Goal: Communication & Community: Answer question/provide support

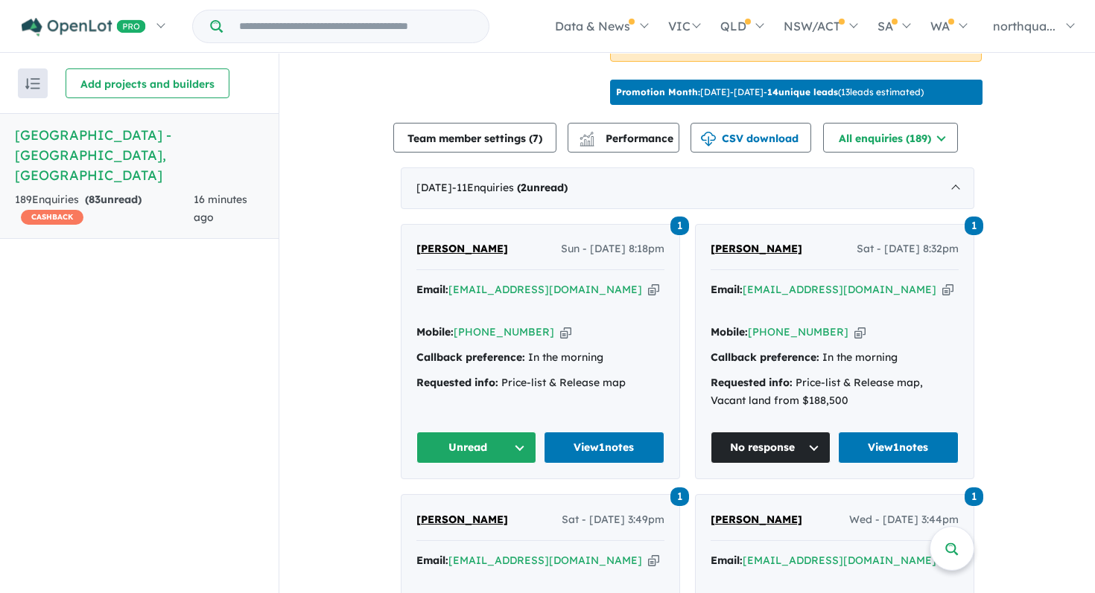
scroll to position [501, 0]
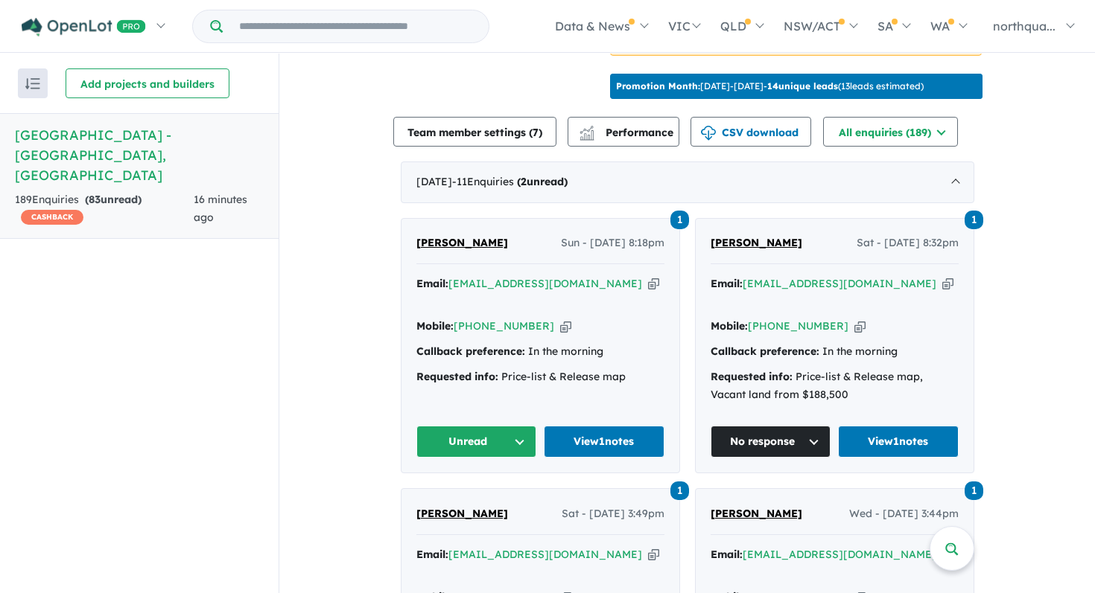
click at [453, 240] on span "[PERSON_NAME]" at bounding box center [462, 242] width 92 height 13
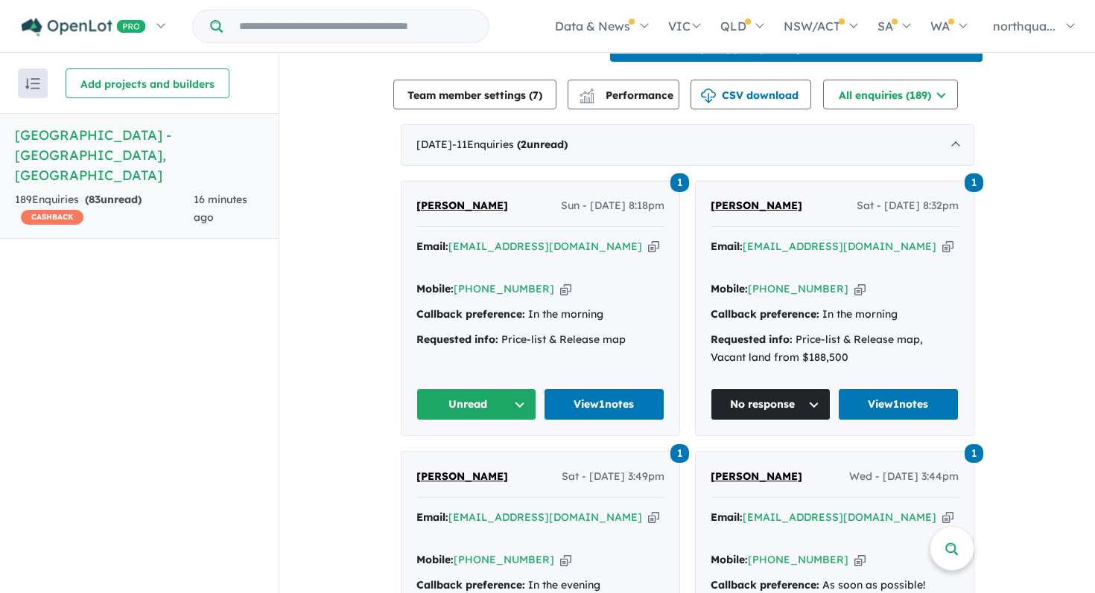
scroll to position [540, 0]
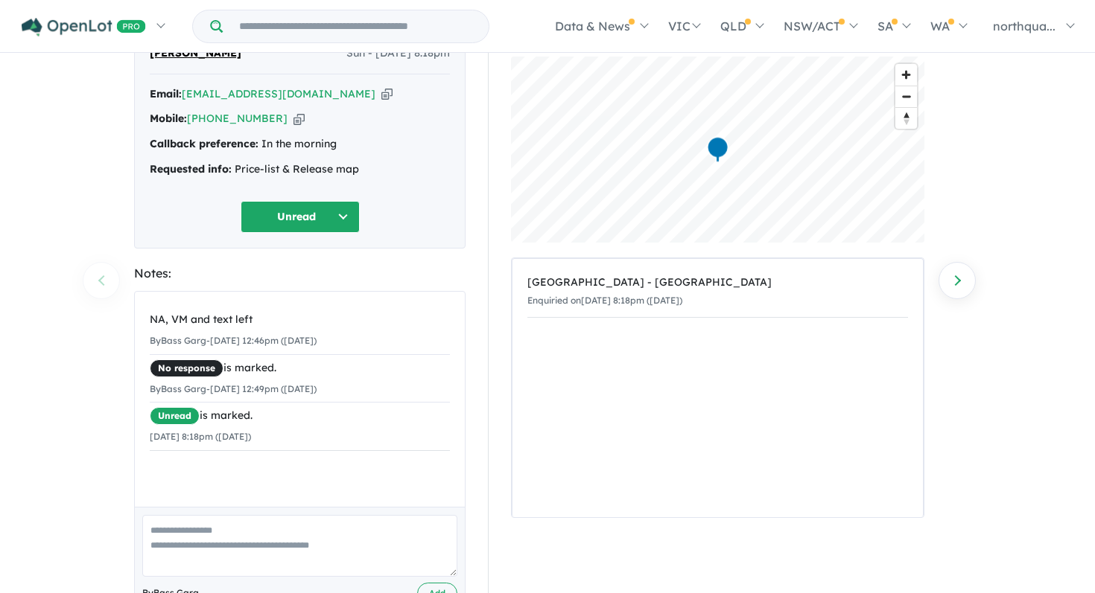
scroll to position [124, 0]
